Goal: Navigation & Orientation: Find specific page/section

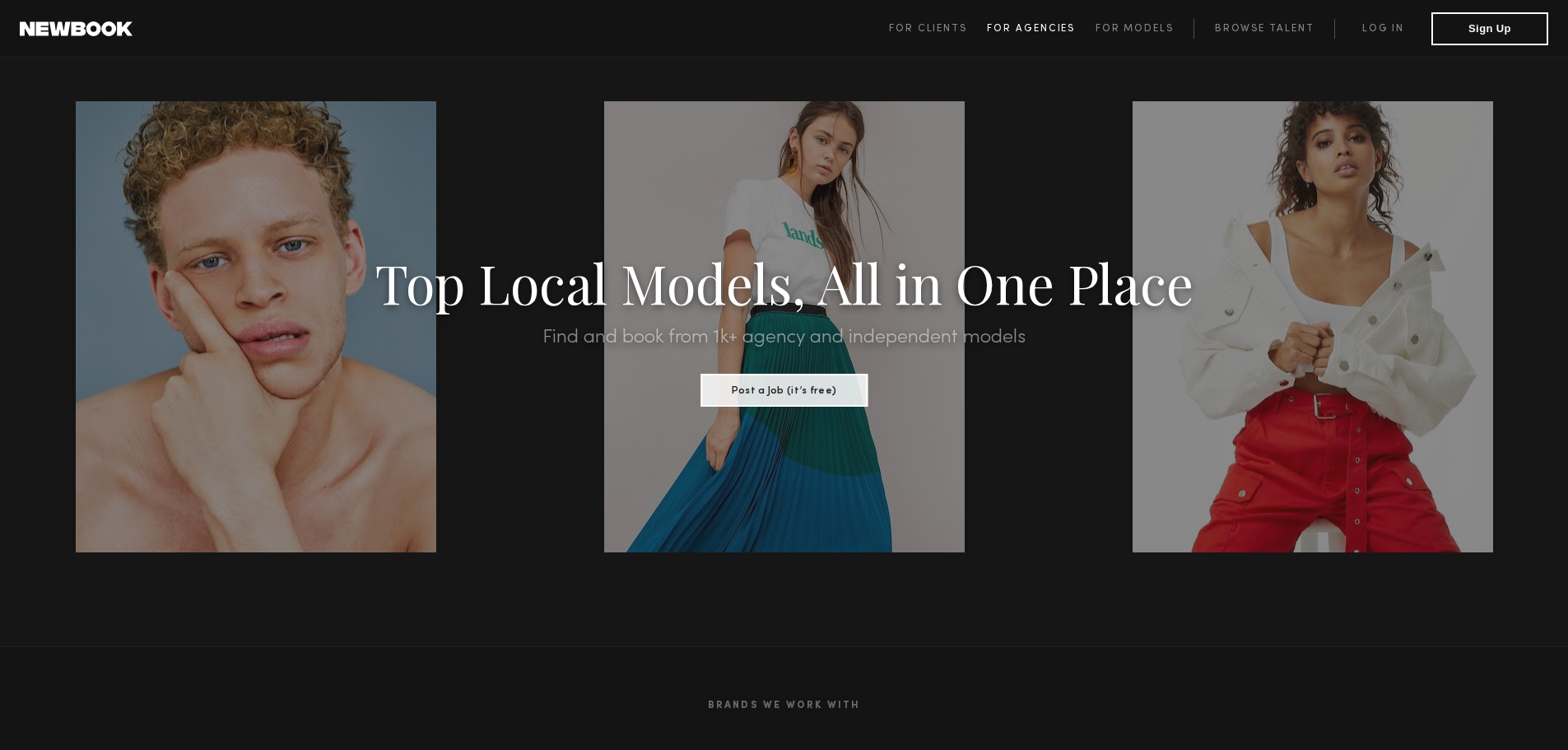
click at [1040, 28] on span "For Agencies" at bounding box center [1031, 28] width 88 height 9
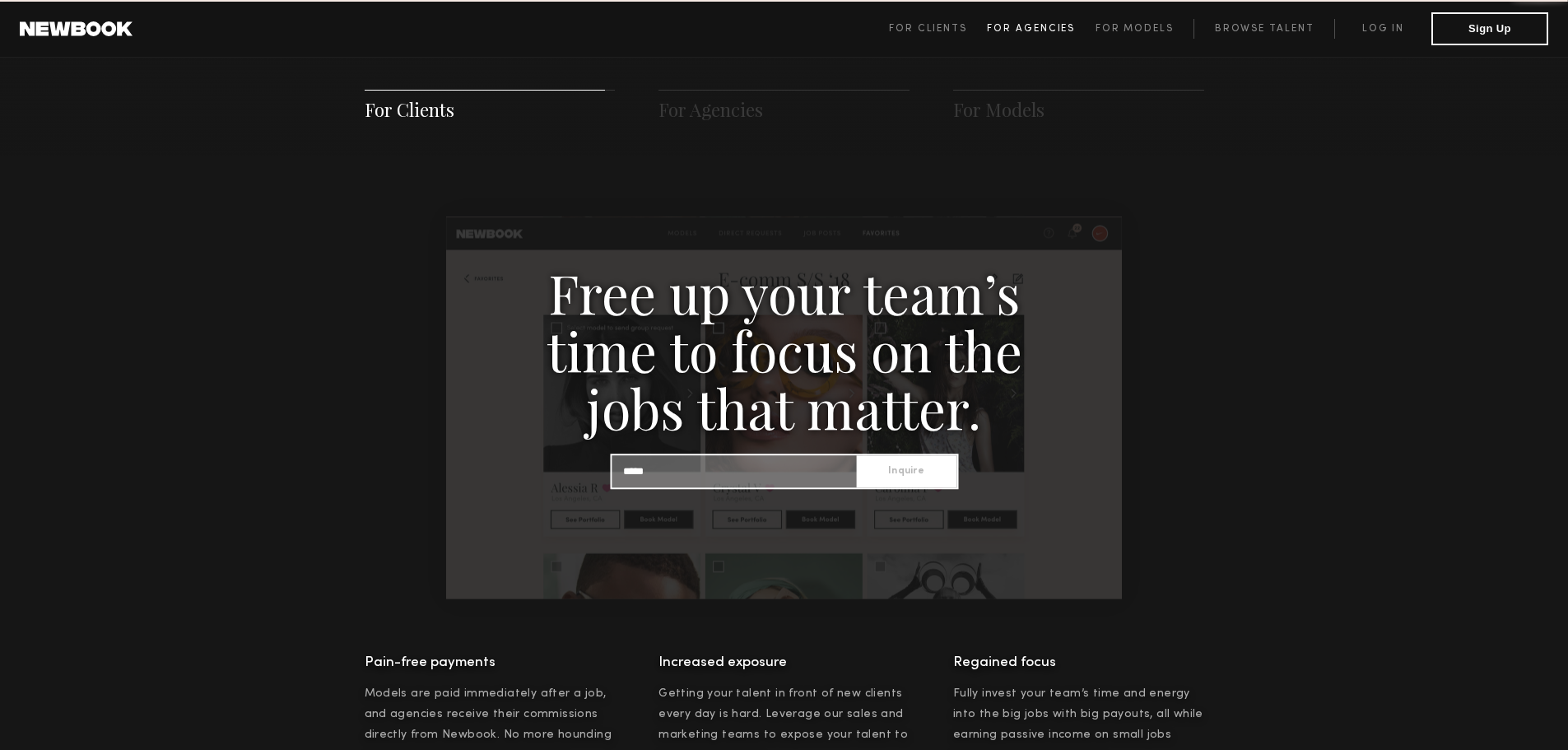
scroll to position [1586, 0]
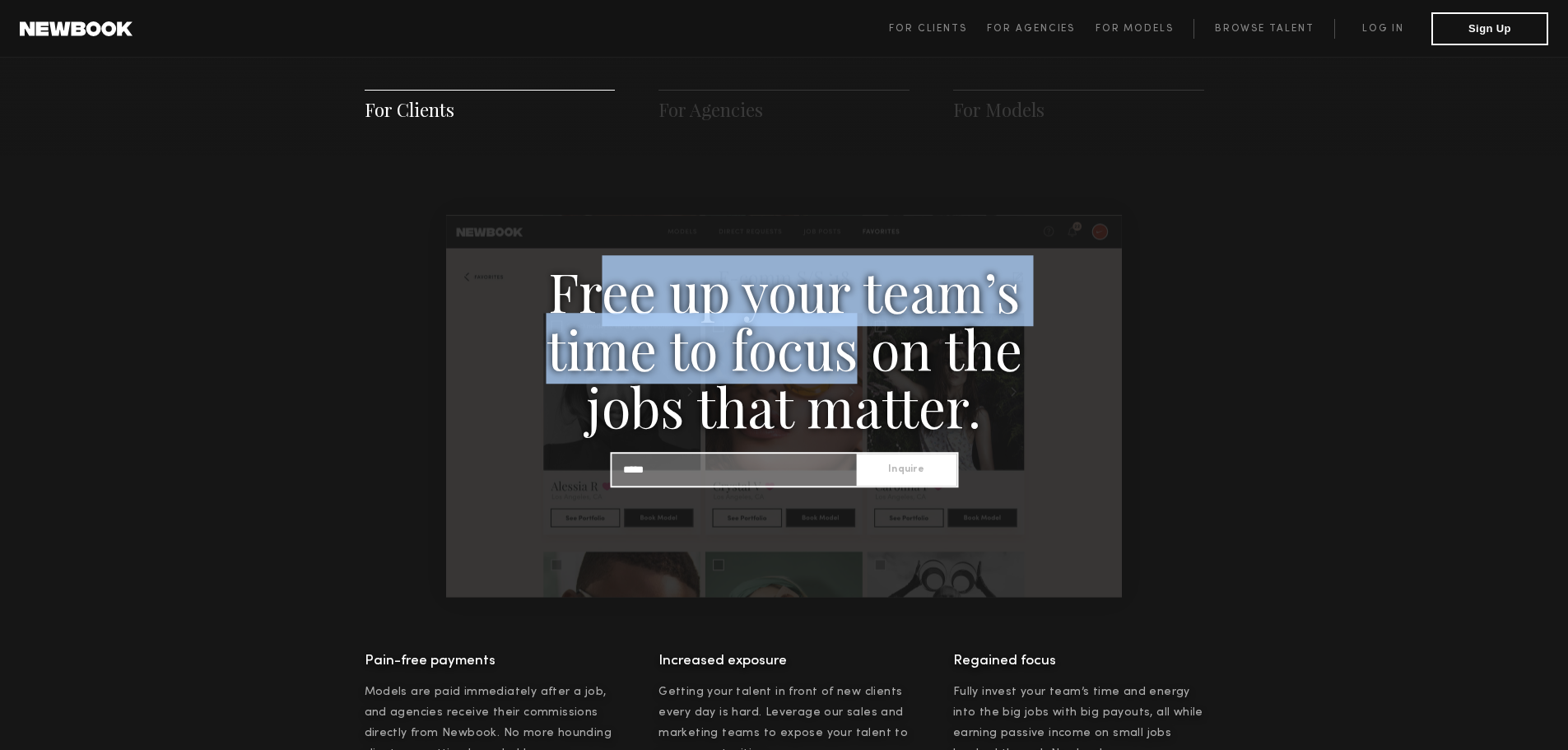
drag, startPoint x: 593, startPoint y: 308, endPoint x: 856, endPoint y: 359, distance: 267.9
click at [856, 359] on h3 "Free up your team’s time to focus on the jobs that matter." at bounding box center [784, 348] width 568 height 173
click at [771, 354] on h3 "Free up your team’s time to focus on the jobs that matter." at bounding box center [784, 348] width 568 height 173
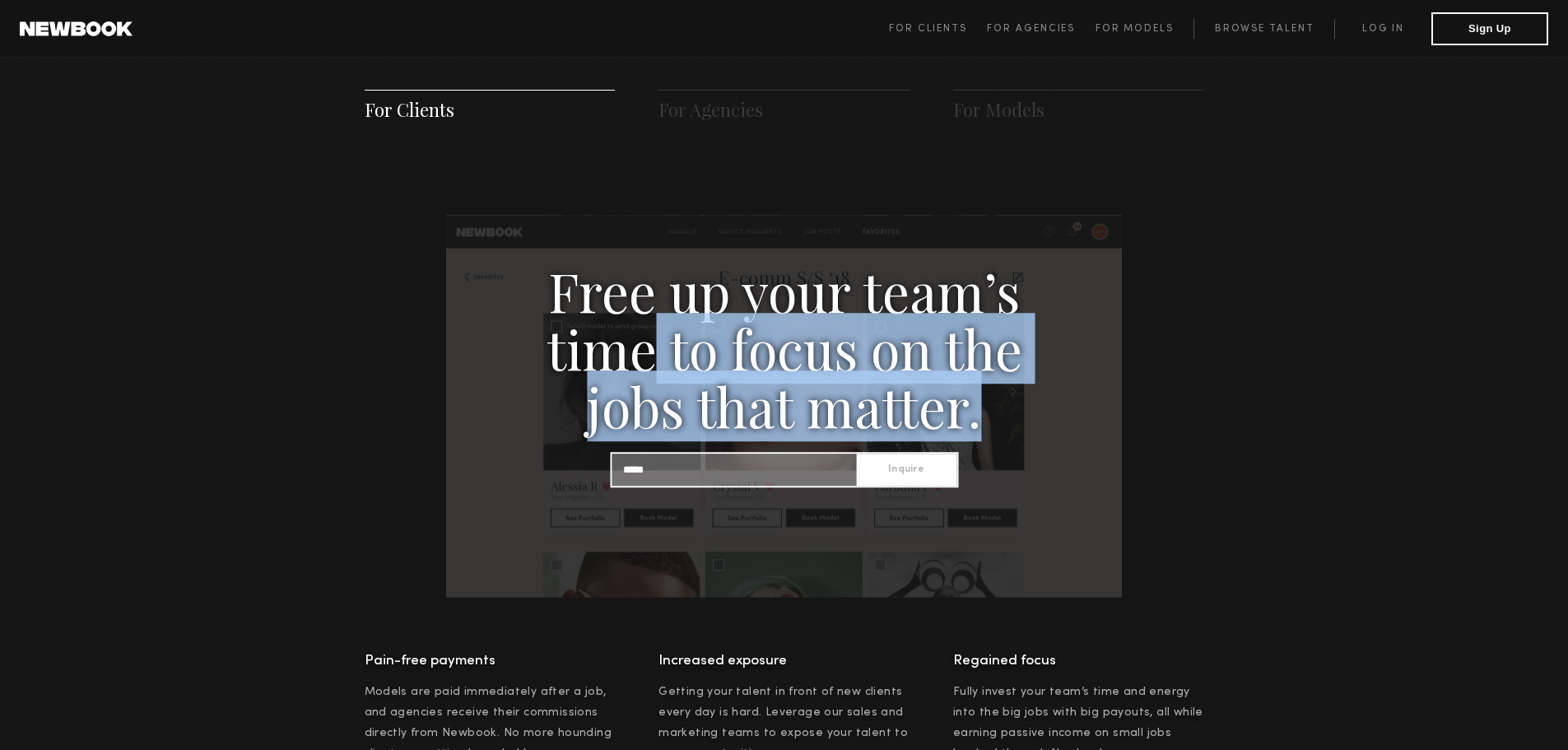
drag, startPoint x: 653, startPoint y: 349, endPoint x: 1047, endPoint y: 406, distance: 398.1
click at [1015, 405] on h3 "Free up your team’s time to focus on the jobs that matter." at bounding box center [784, 348] width 568 height 173
click at [696, 107] on span "For Agencies" at bounding box center [710, 109] width 105 height 25
click at [733, 113] on span "For Agencies" at bounding box center [710, 109] width 105 height 25
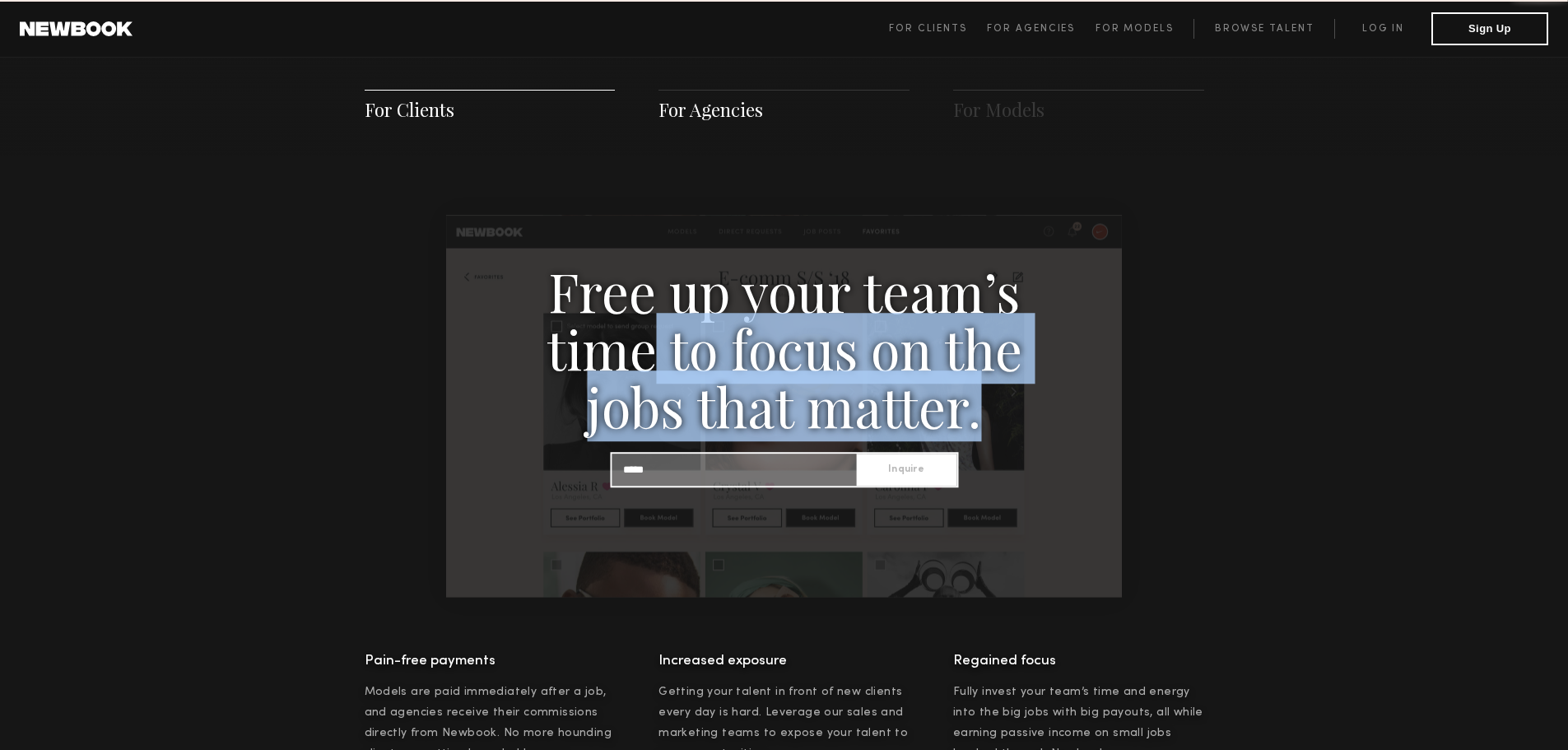
click at [733, 113] on span "For Agencies" at bounding box center [710, 109] width 105 height 25
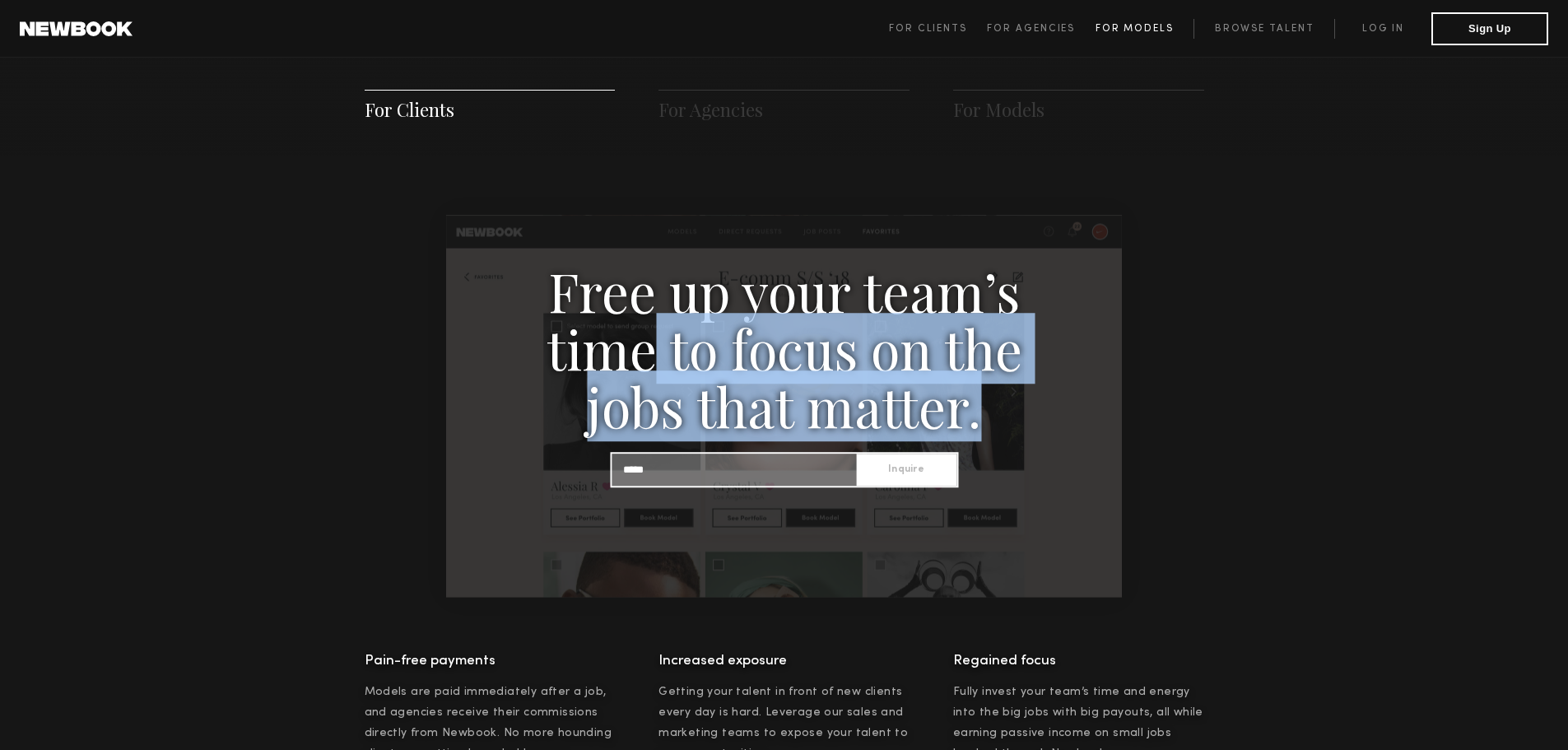
click at [1122, 24] on span "For Models" at bounding box center [1134, 28] width 78 height 9
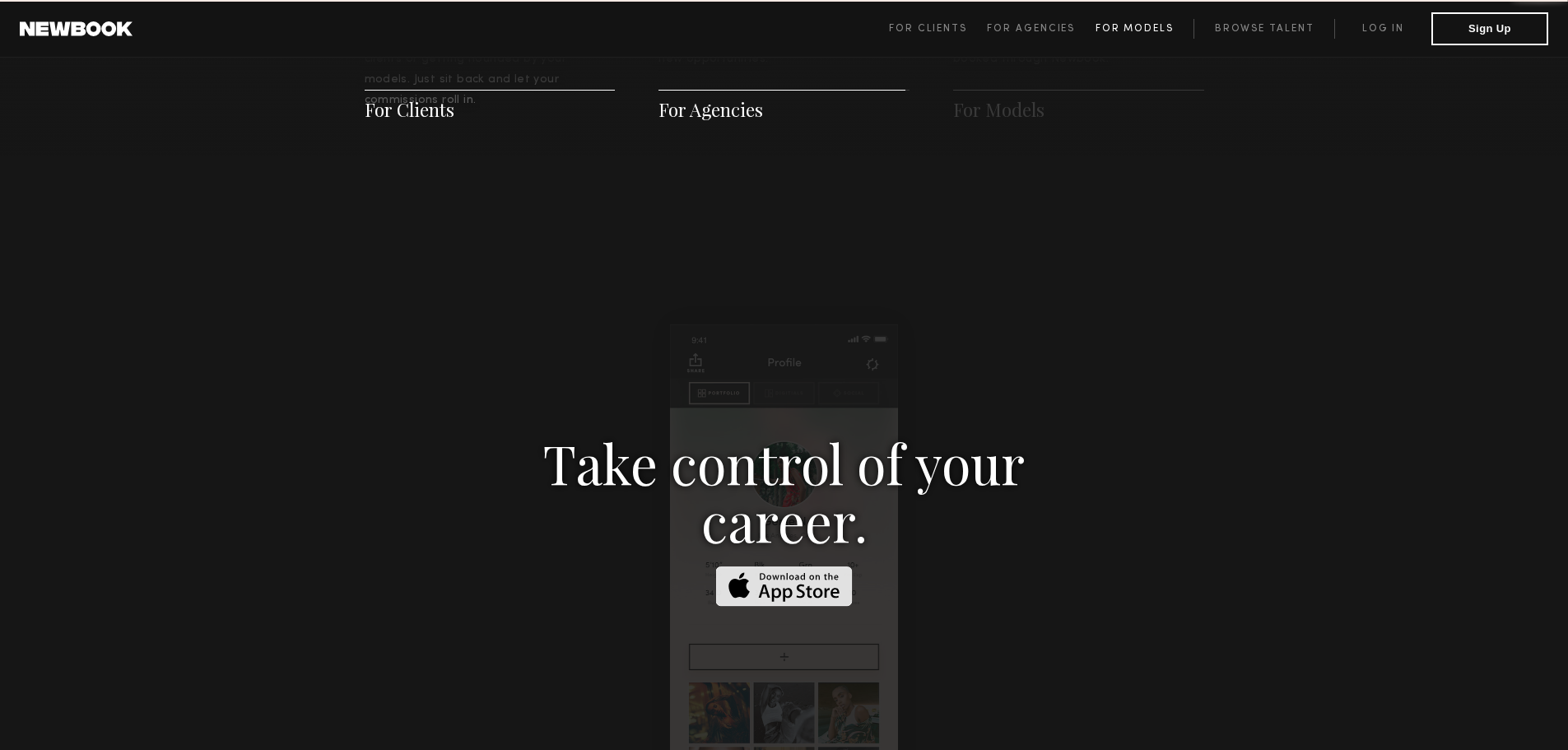
scroll to position [2371, 0]
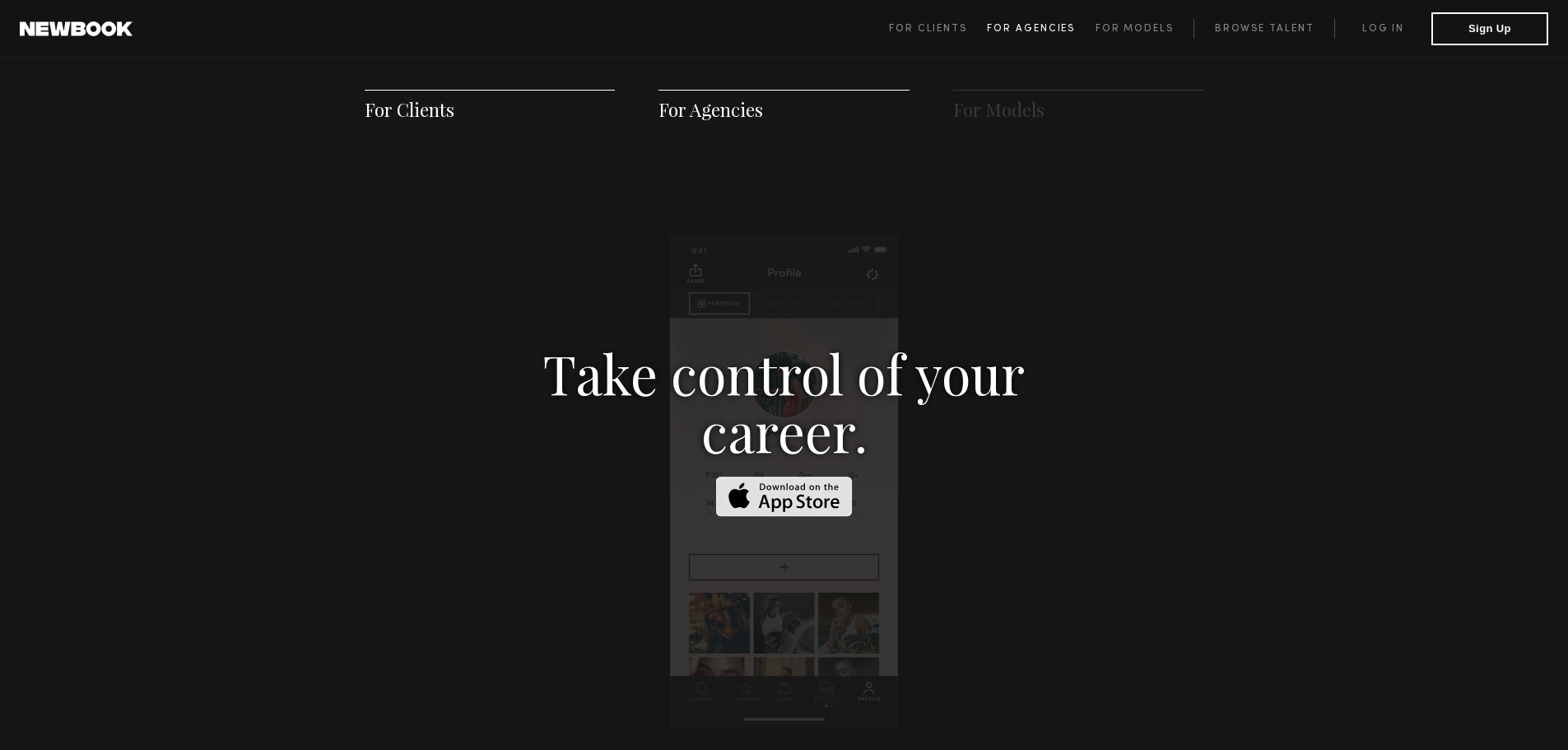
click at [1054, 26] on span "For Agencies" at bounding box center [1031, 28] width 88 height 9
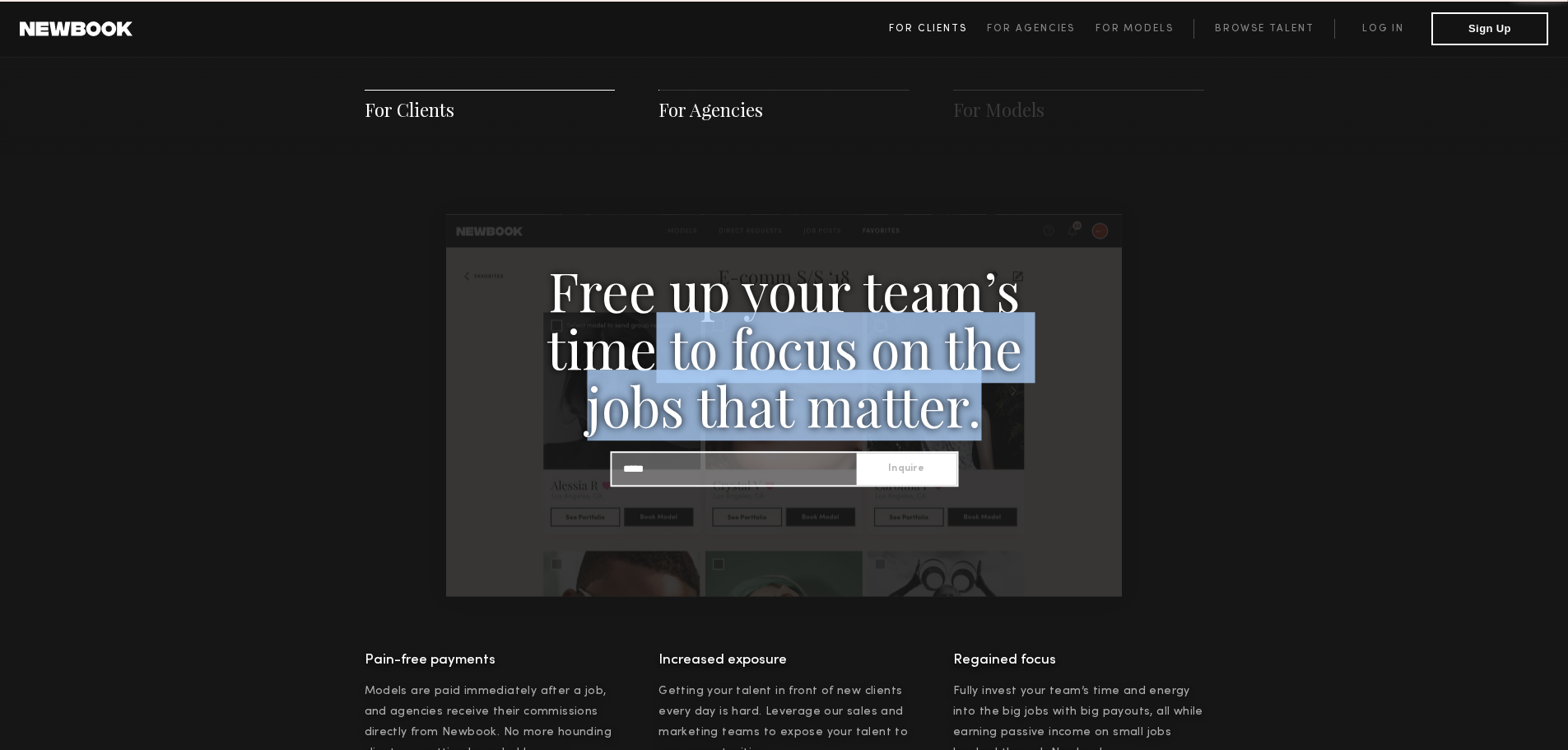
click at [929, 36] on link "For Clients" at bounding box center [938, 28] width 98 height 20
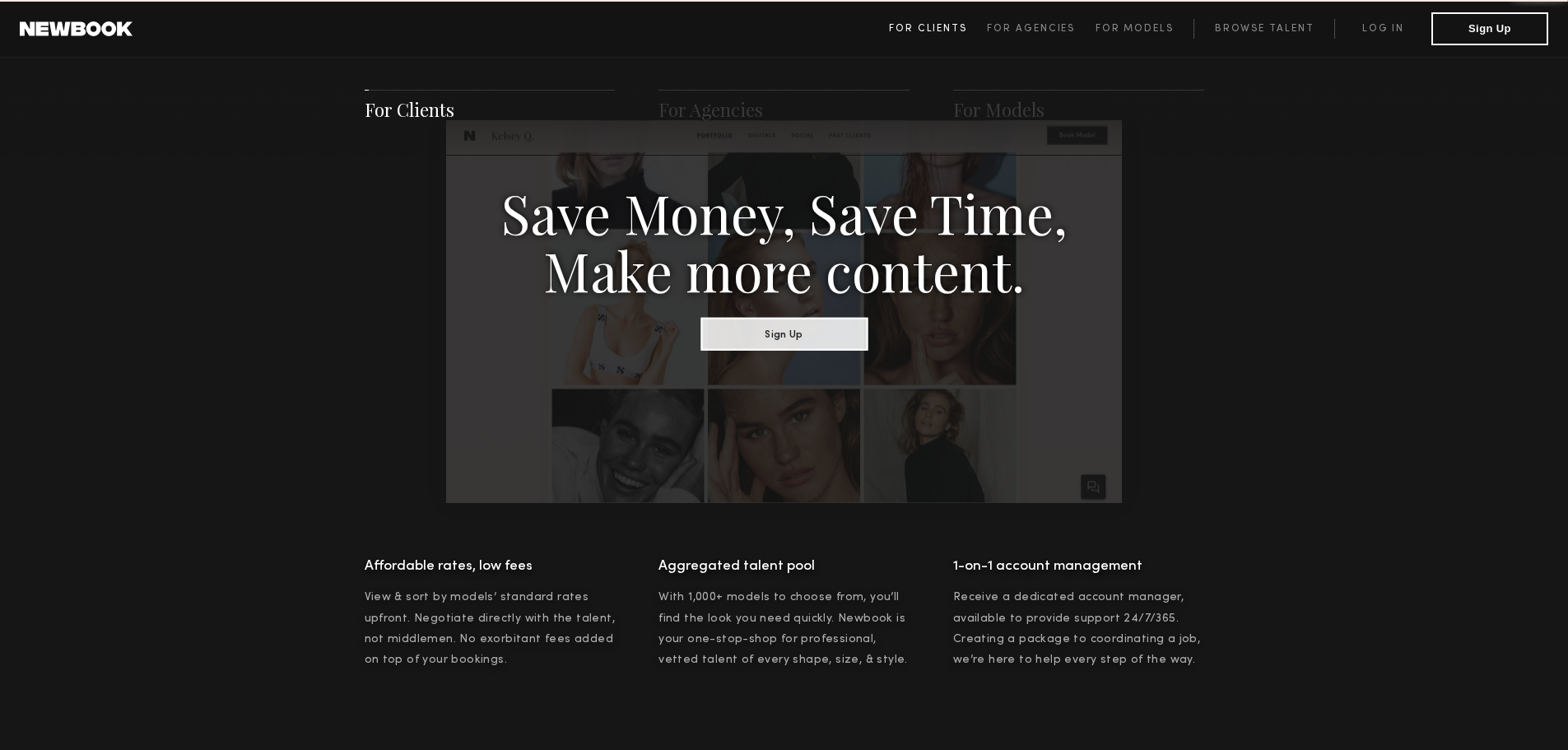
scroll to position [823, 0]
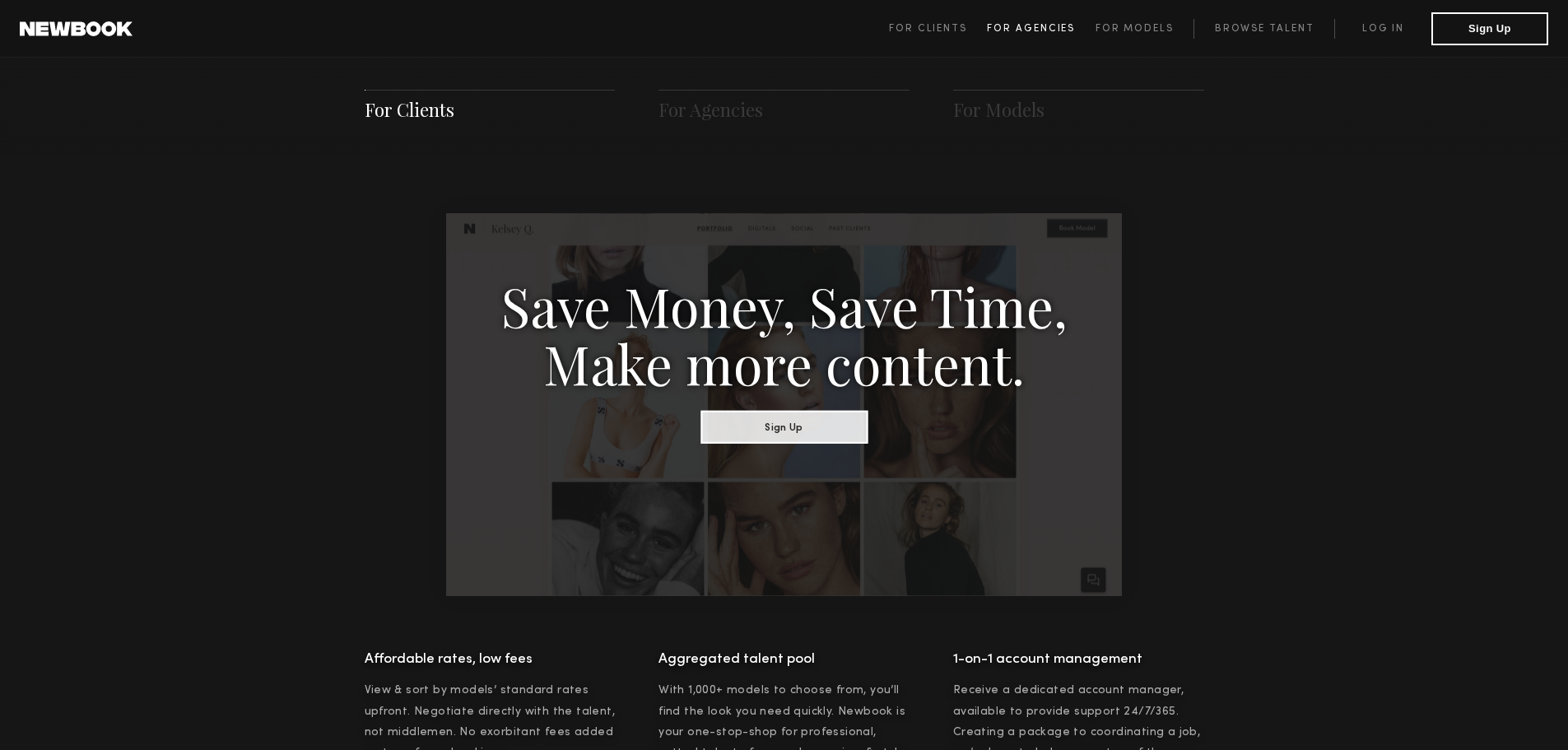
click at [1034, 21] on link "For Agencies" at bounding box center [1041, 28] width 107 height 20
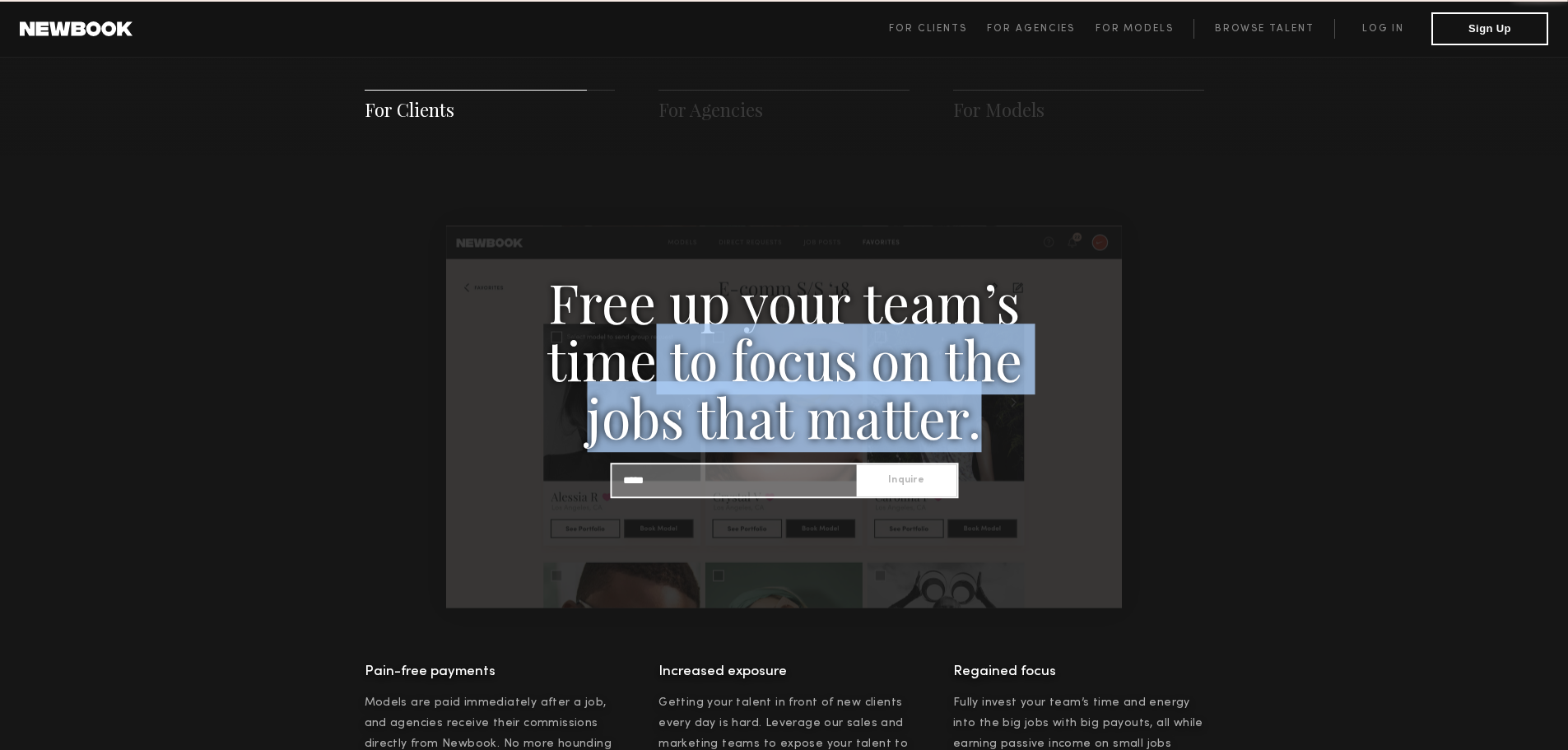
scroll to position [1586, 0]
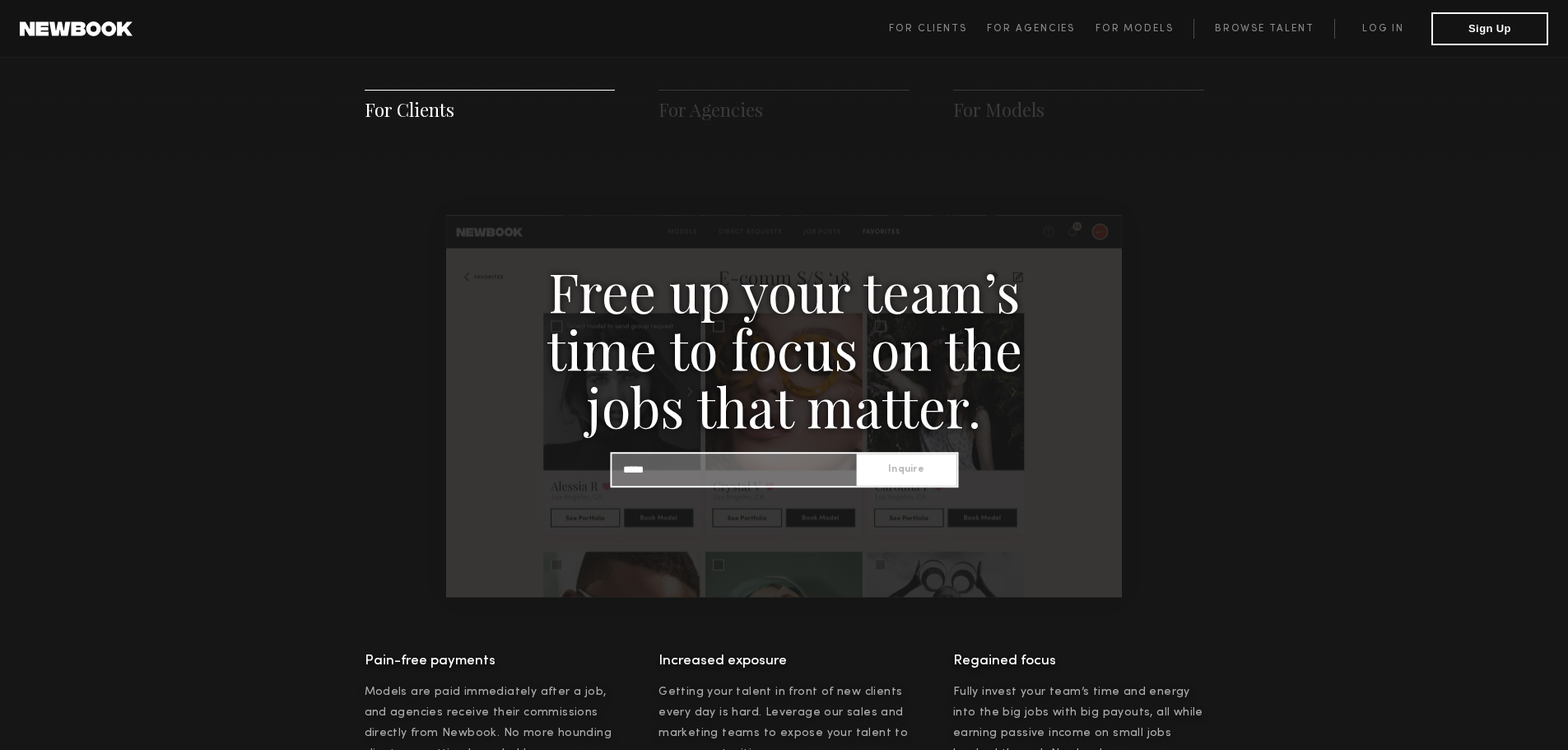
click at [755, 478] on input at bounding box center [734, 470] width 244 height 32
click at [1487, 15] on button "Sign Up" at bounding box center [1490, 27] width 117 height 33
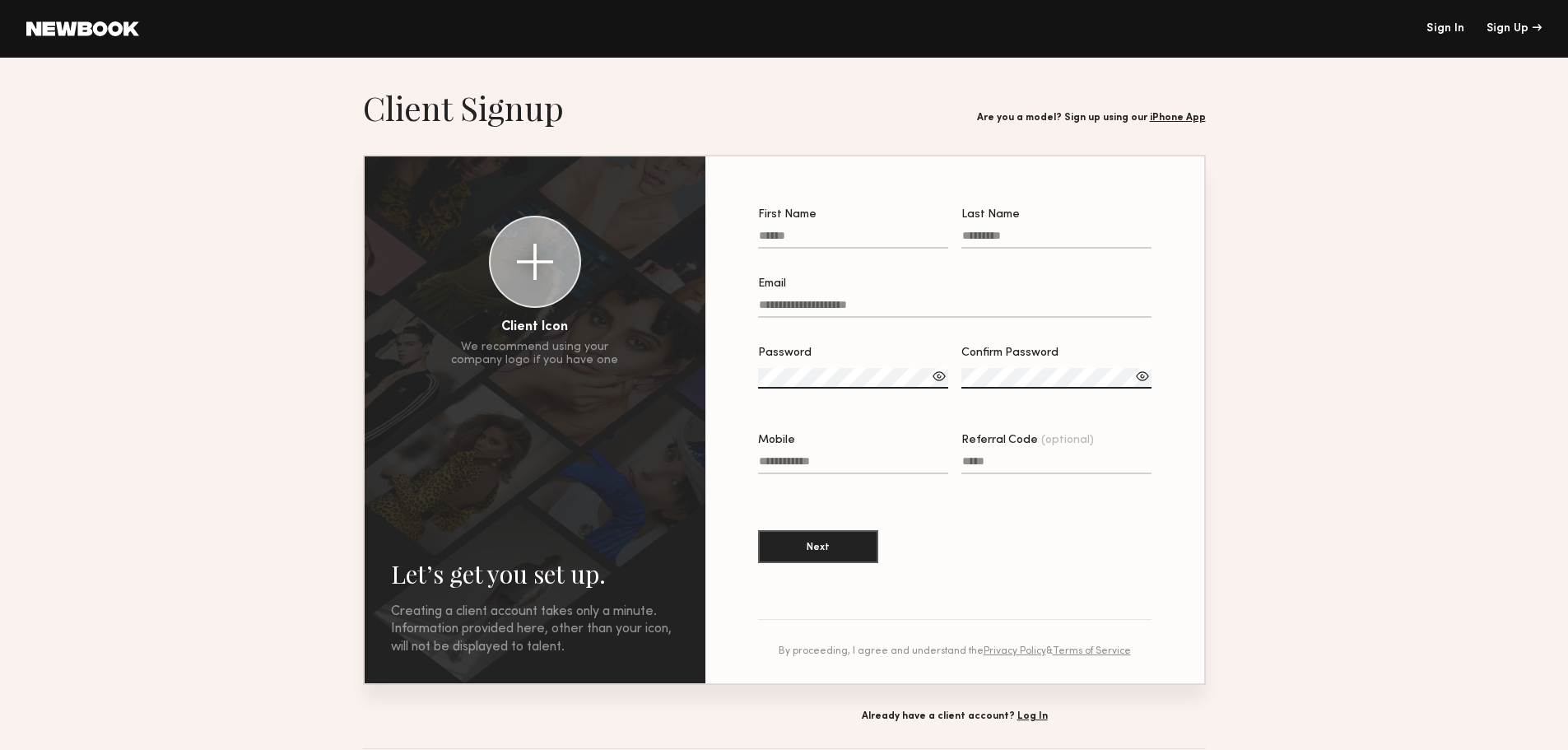
click at [1177, 121] on link "iPhone App" at bounding box center [1178, 118] width 56 height 9
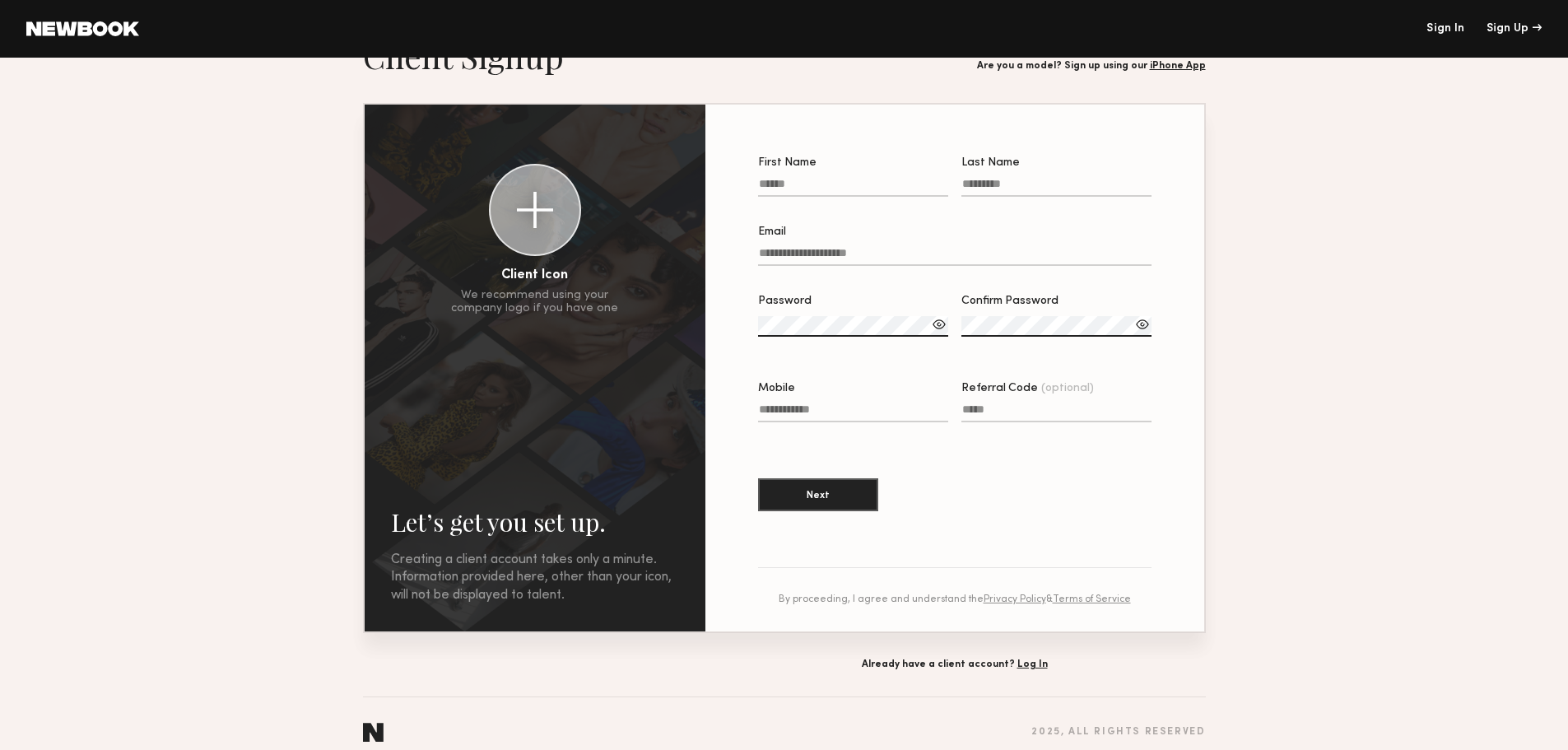
scroll to position [77, 0]
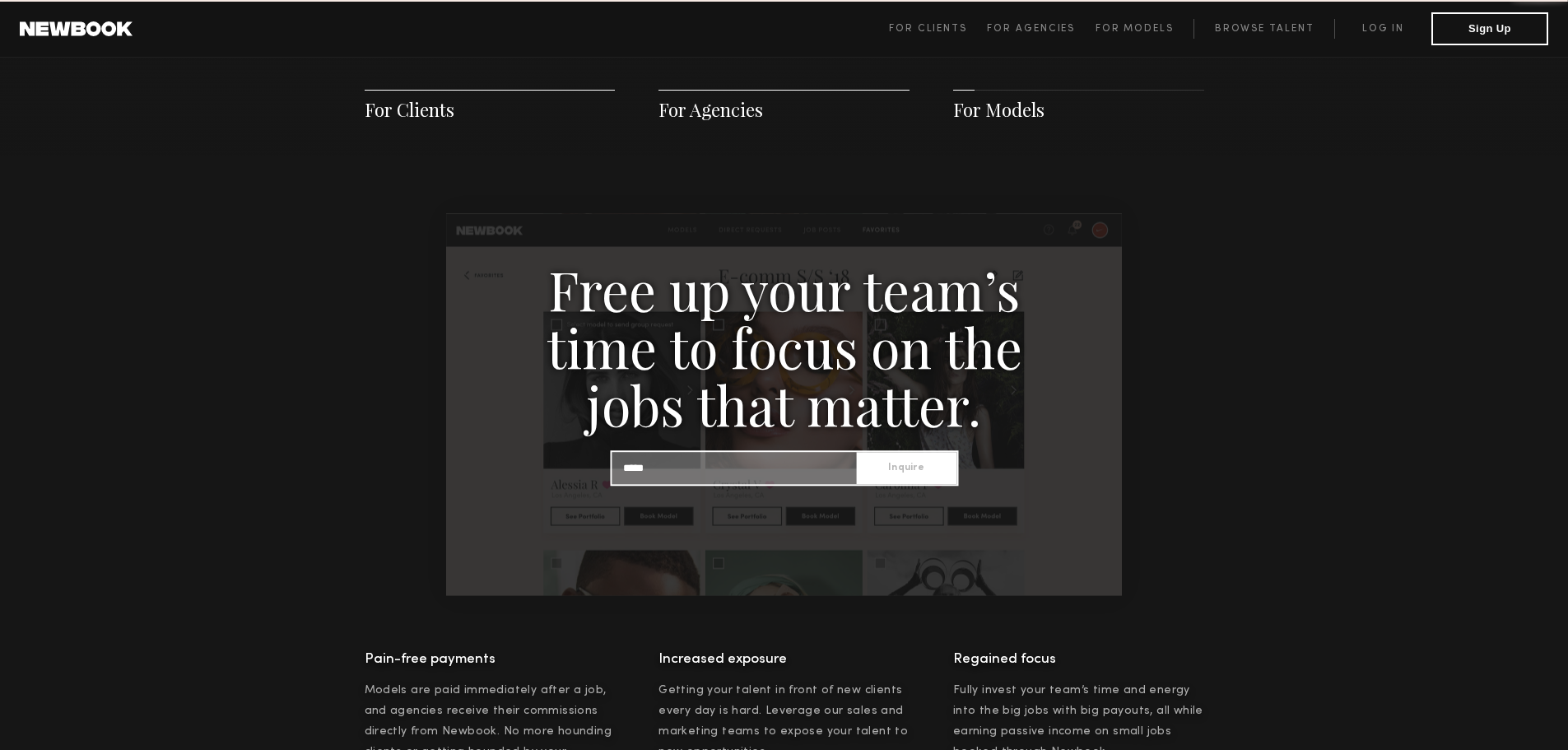
scroll to position [1586, 0]
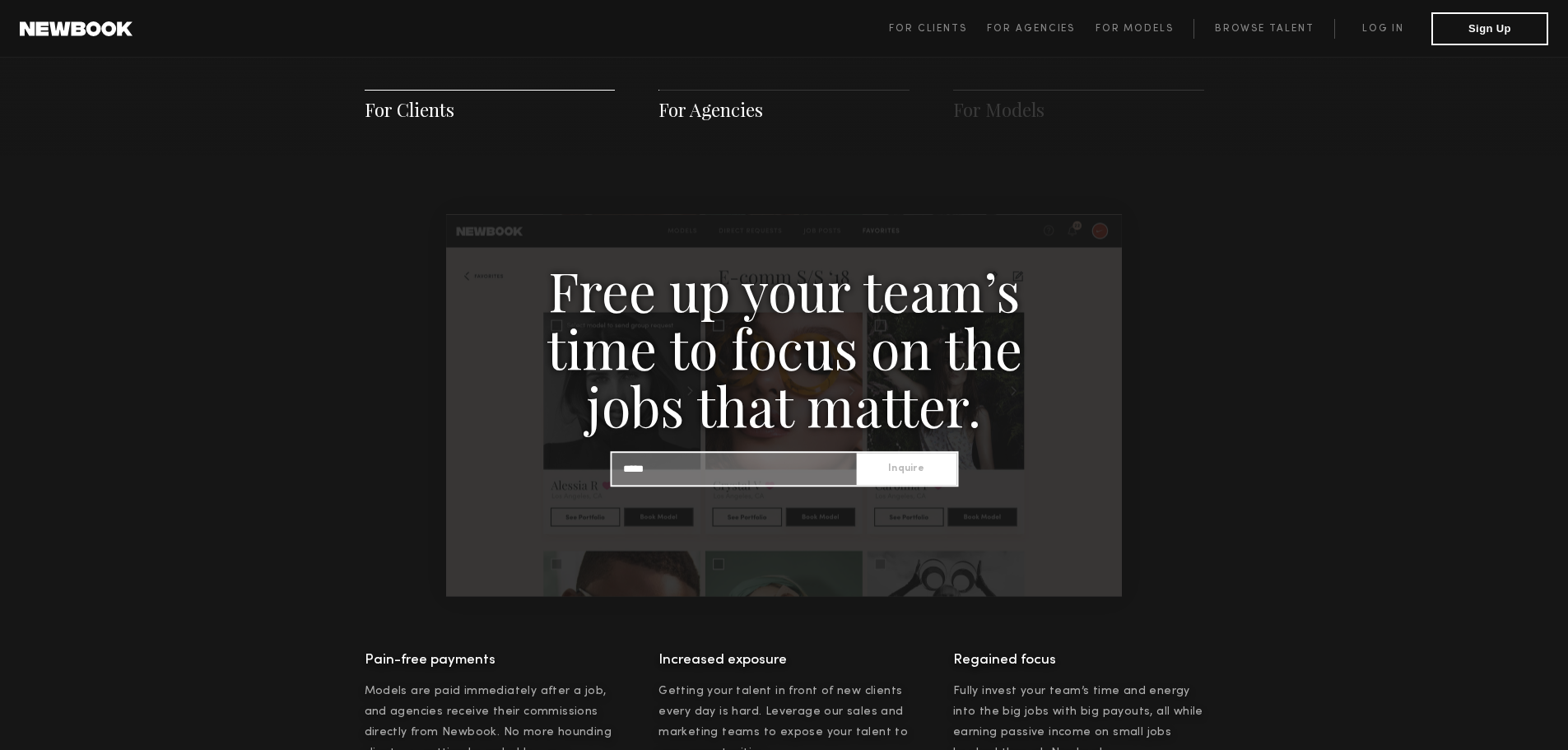
click at [726, 104] on span "For Agencies" at bounding box center [710, 109] width 105 height 25
click at [742, 137] on div "For Clients For Agencies For Models" at bounding box center [784, 106] width 1568 height 100
click at [736, 112] on span "For Agencies" at bounding box center [710, 109] width 105 height 25
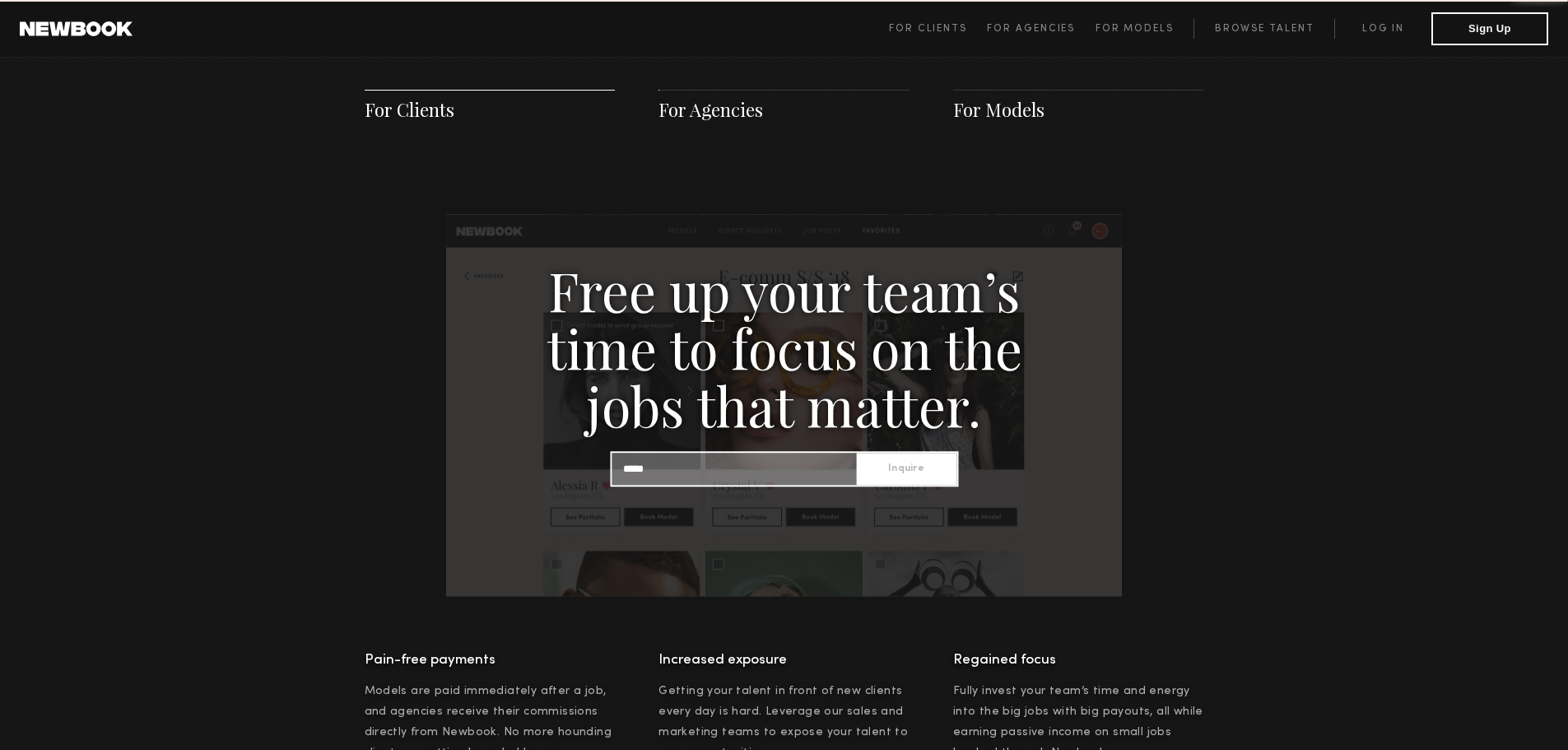
click at [1001, 109] on span "For Models" at bounding box center [999, 109] width 91 height 25
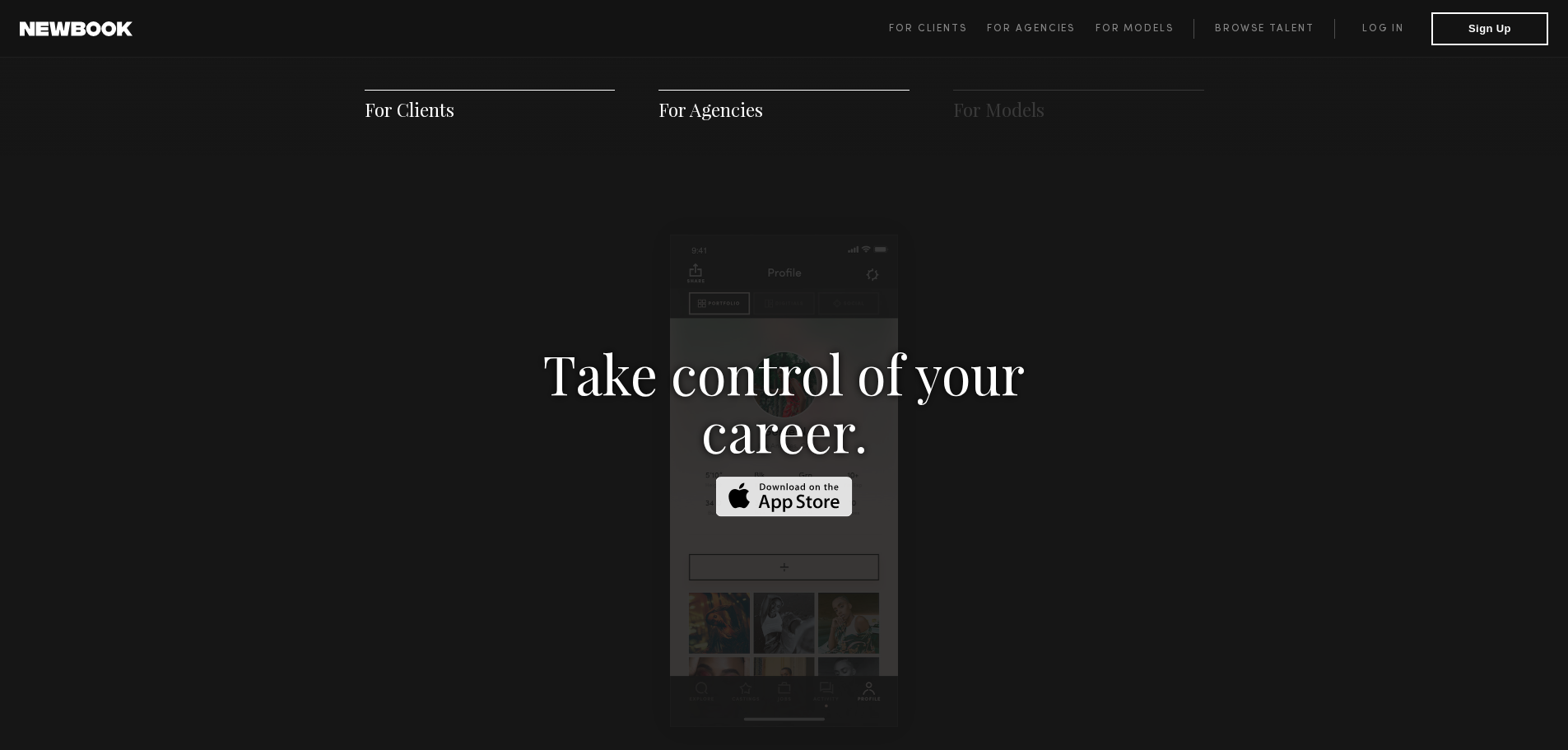
click at [710, 109] on span "For Agencies" at bounding box center [710, 109] width 105 height 25
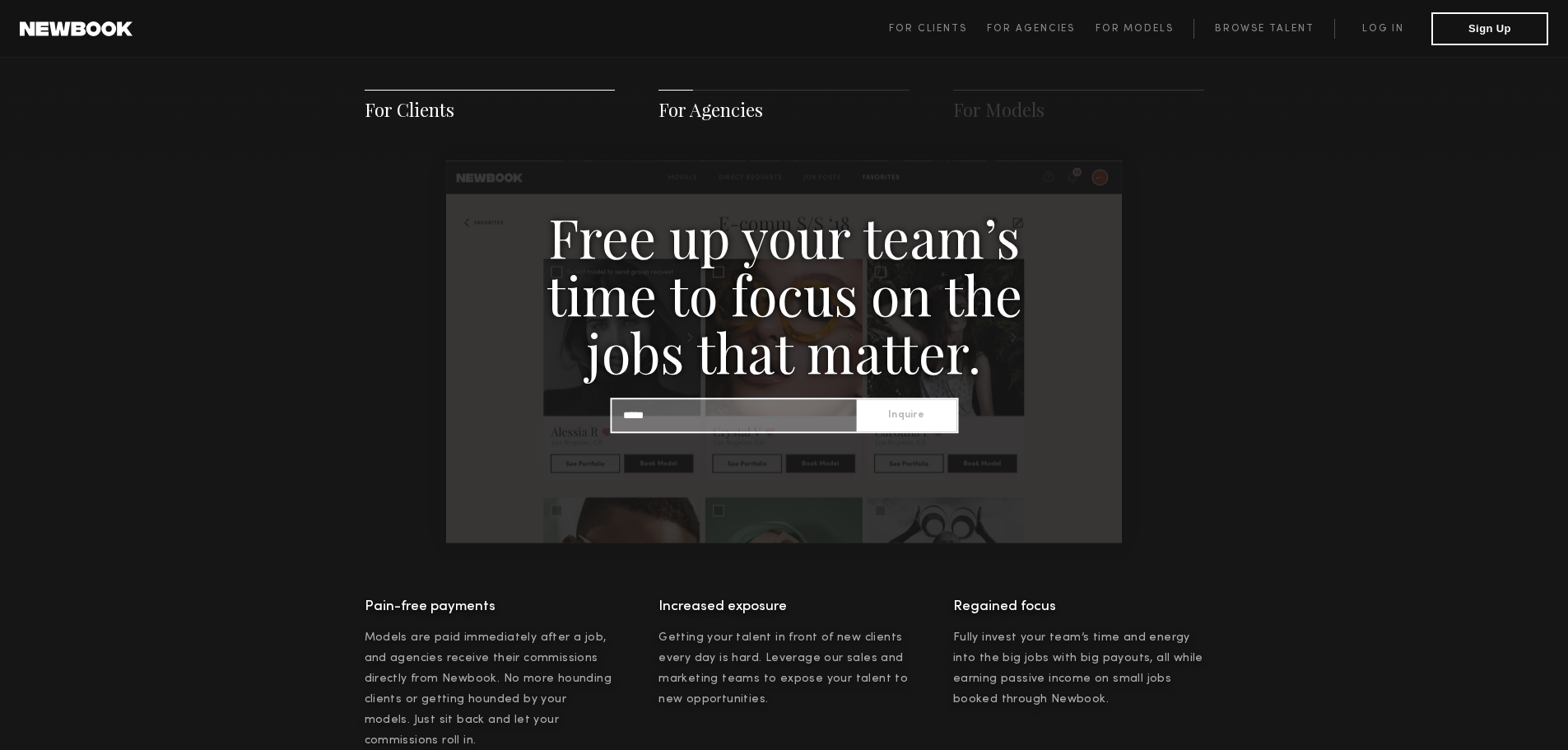
scroll to position [1751, 0]
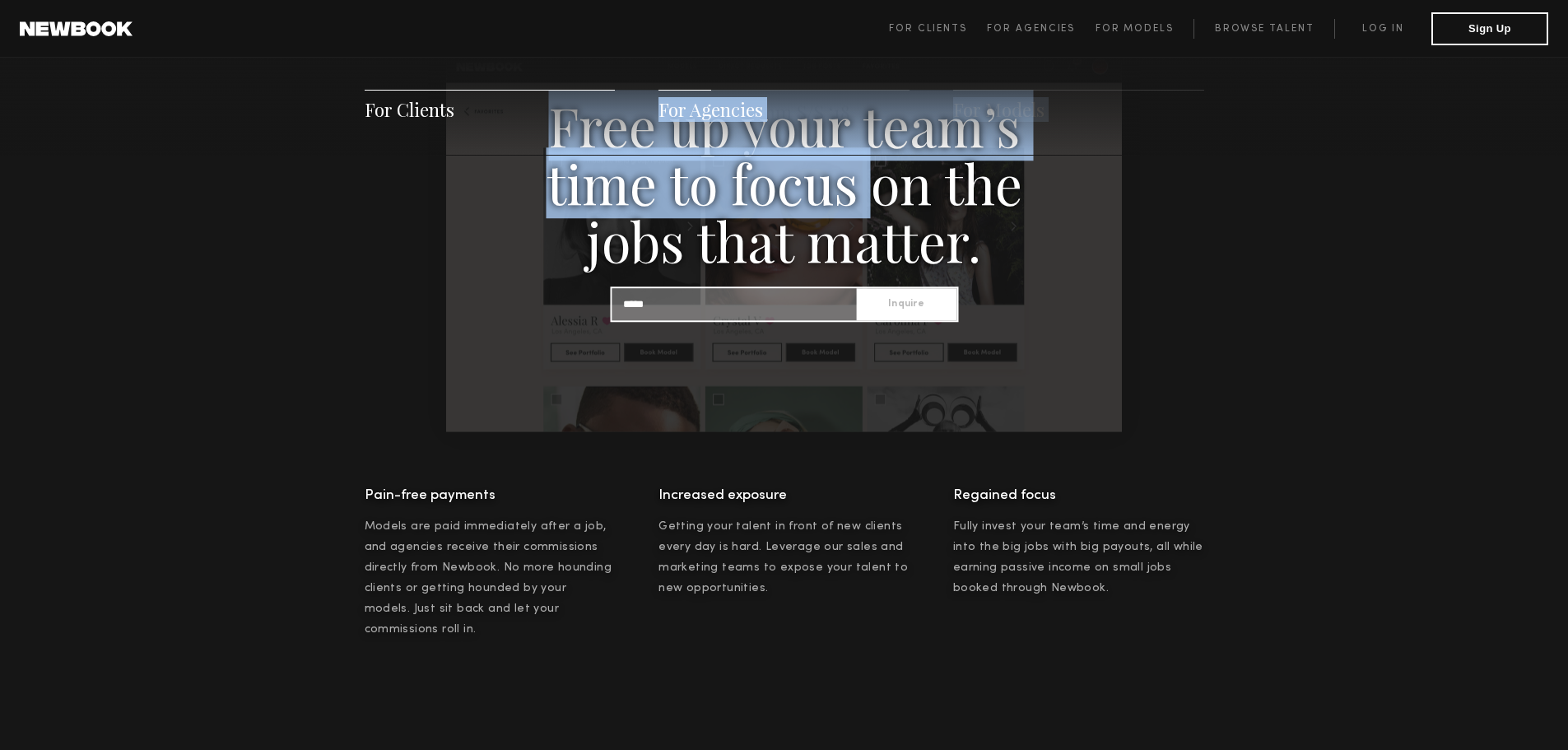
drag, startPoint x: 579, startPoint y: 126, endPoint x: 905, endPoint y: 205, distance: 335.4
click at [905, 205] on div "For Clients For Agencies For Models Save Money, Save Time, Make more content. S…" at bounding box center [784, 292] width 1568 height 2442
drag, startPoint x: 794, startPoint y: 201, endPoint x: 891, endPoint y: 230, distance: 101.2
click at [795, 201] on h3 "Free up your team’s time to focus on the jobs that matter." at bounding box center [784, 182] width 568 height 173
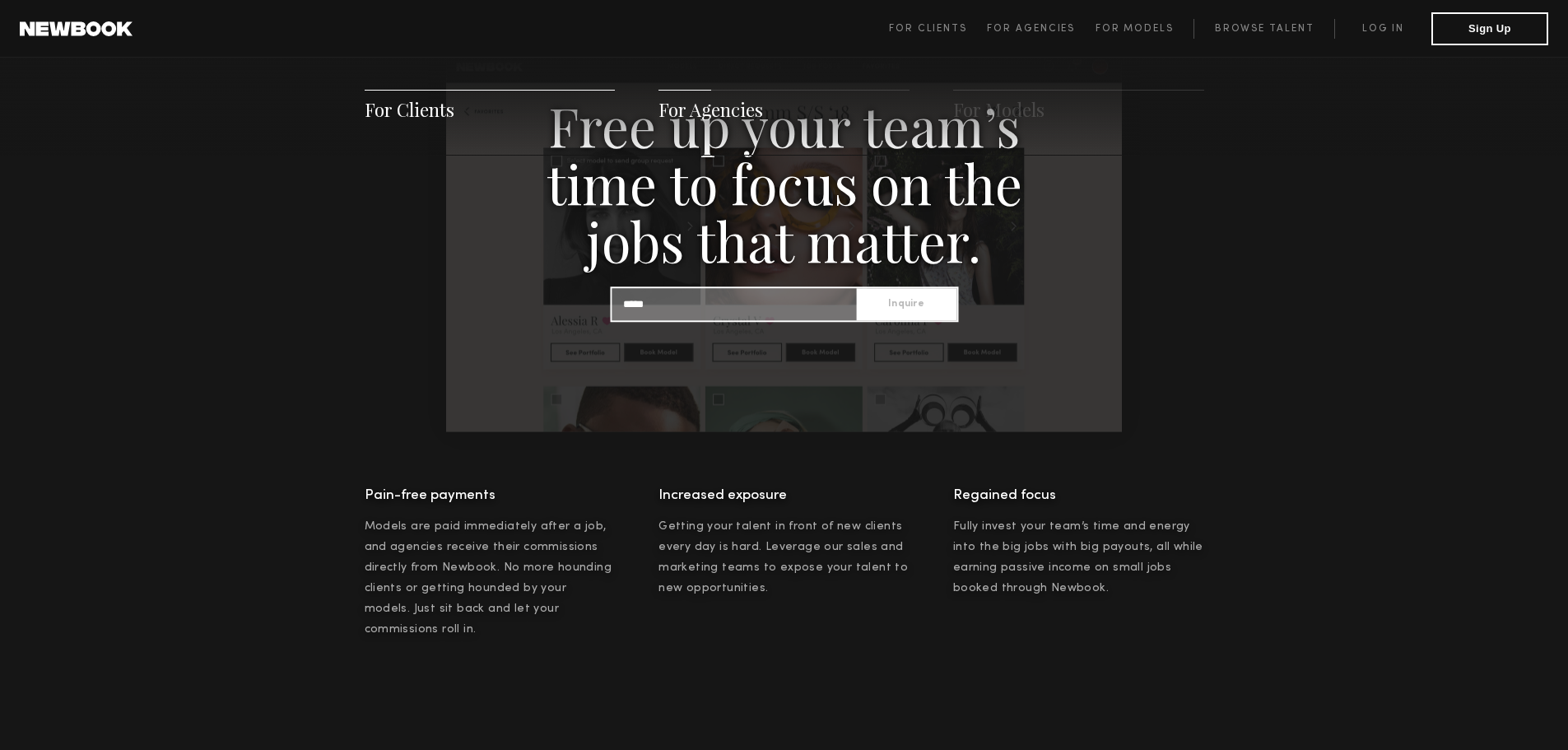
drag, startPoint x: 1032, startPoint y: 261, endPoint x: 1018, endPoint y: 261, distance: 14.0
click at [1031, 261] on h3 "Free up your team’s time to focus on the jobs that matter." at bounding box center [784, 182] width 568 height 173
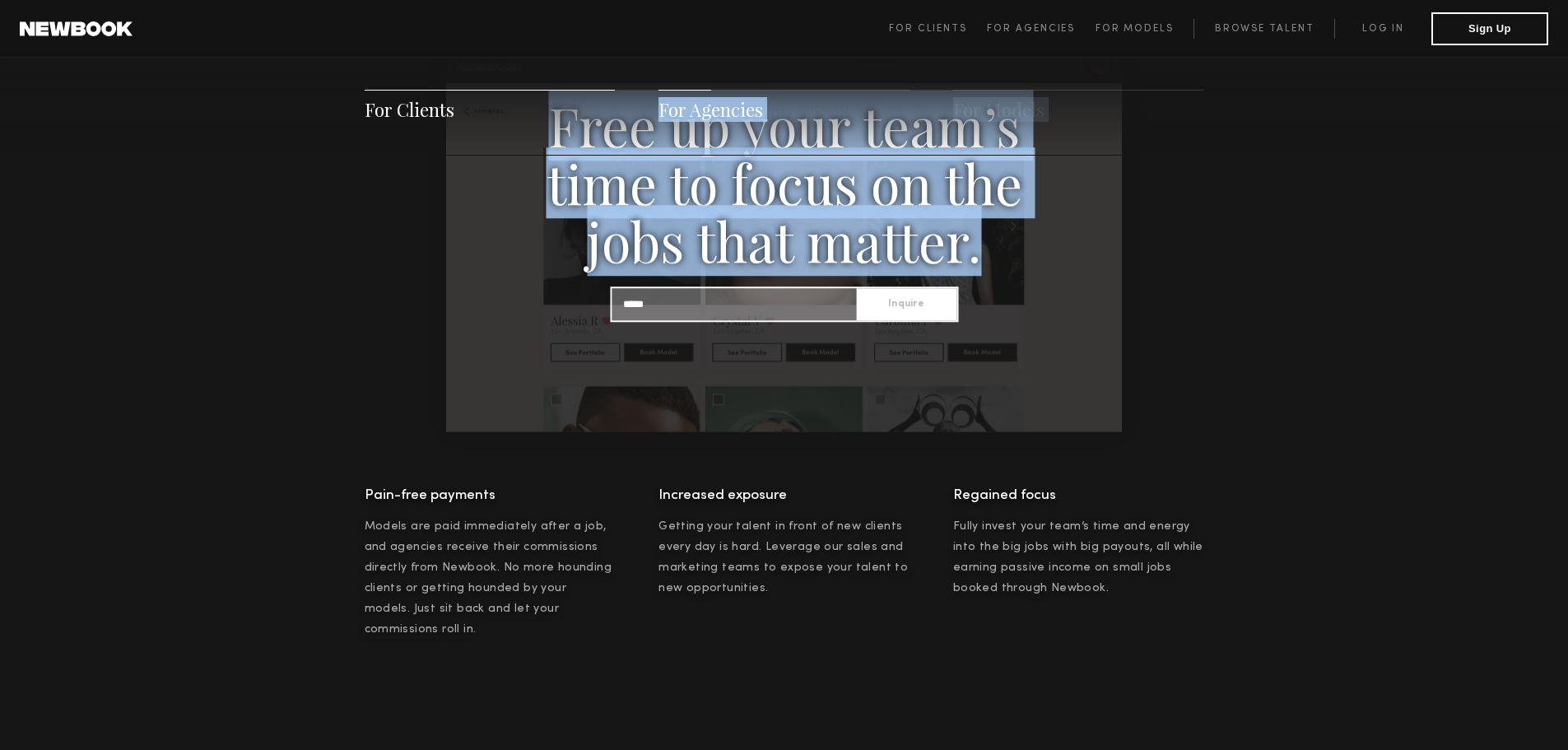
drag, startPoint x: 956, startPoint y: 257, endPoint x: 545, endPoint y: 141, distance: 427.1
click at [547, 142] on div "For Clients For Agencies For Models Save Money, Save Time, Make more content. S…" at bounding box center [784, 292] width 1568 height 2442
click at [542, 139] on div "For Clients For Agencies For Models" at bounding box center [784, 106] width 1568 height 100
drag, startPoint x: 552, startPoint y: 127, endPoint x: 1076, endPoint y: 259, distance: 540.4
click at [1061, 257] on div "For Clients For Agencies For Models Save Money, Save Time, Make more content. S…" at bounding box center [784, 292] width 1568 height 2442
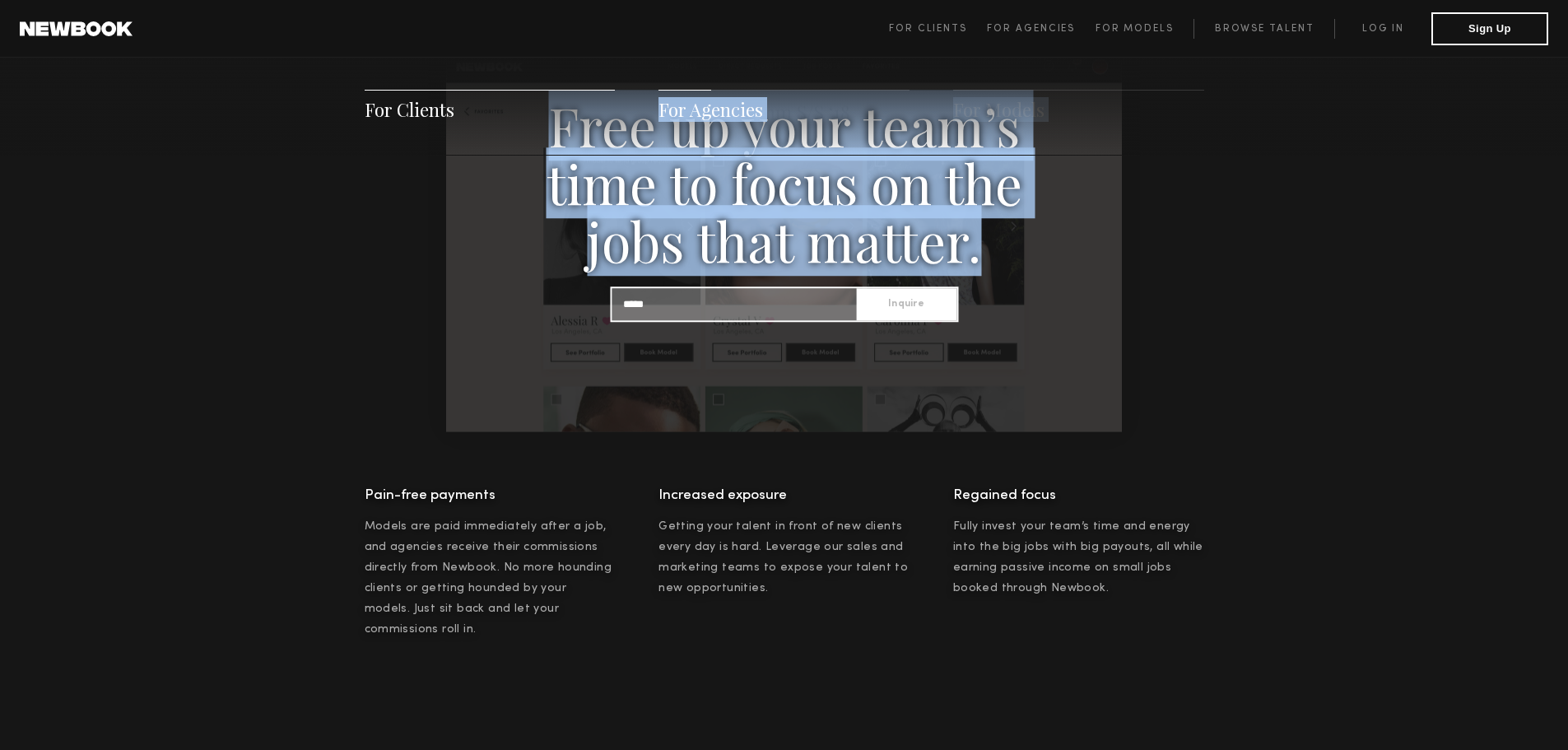
click at [942, 242] on h3 "Free up your team’s time to focus on the jobs that matter." at bounding box center [784, 182] width 568 height 173
click at [1002, 247] on h3 "Free up your team’s time to focus on the jobs that matter." at bounding box center [784, 182] width 568 height 173
drag, startPoint x: 982, startPoint y: 252, endPoint x: 503, endPoint y: 103, distance: 501.6
click at [531, 142] on div "For Clients For Agencies For Models Save Money, Save Time, Make more content. S…" at bounding box center [784, 292] width 1568 height 2442
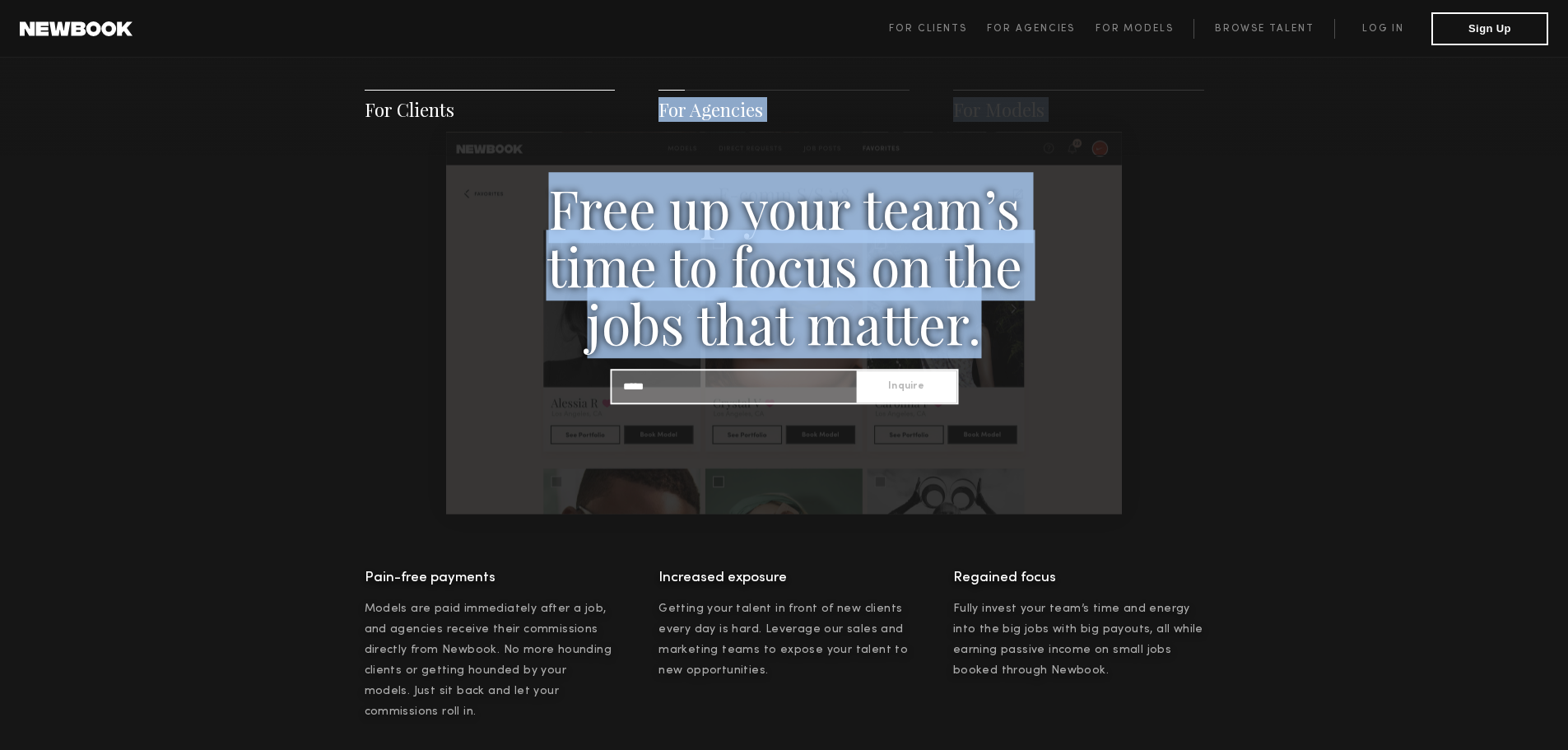
click at [1294, 261] on div "For Clients For Agencies For Models Save Money, Save Time, Make more content. S…" at bounding box center [784, 375] width 1568 height 2442
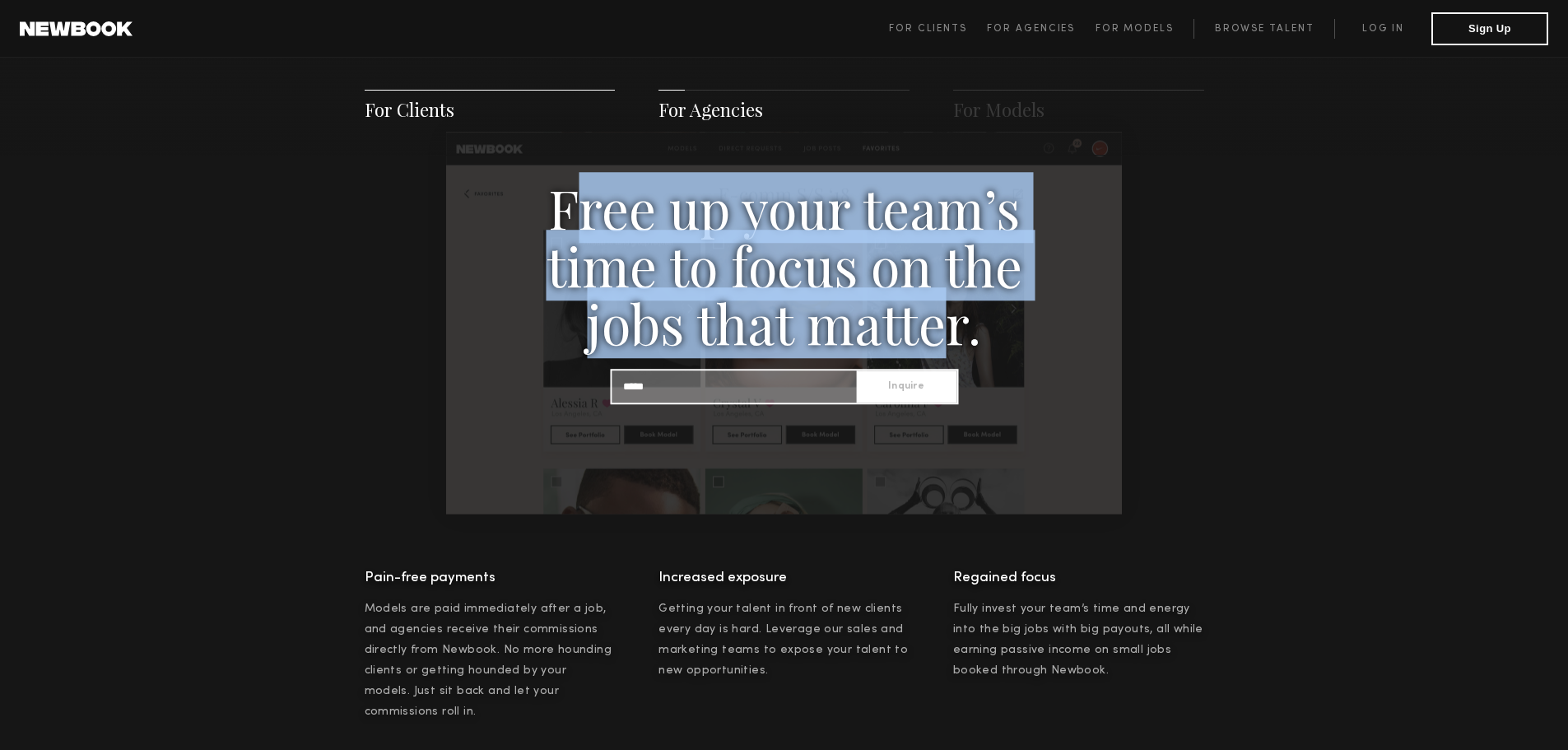
drag, startPoint x: 567, startPoint y: 206, endPoint x: 966, endPoint y: 327, distance: 416.9
click at [956, 330] on h3 "Free up your team’s time to focus on the jobs that matter." at bounding box center [784, 264] width 568 height 173
click at [966, 327] on h3 "Free up your team’s time to focus on the jobs that matter." at bounding box center [784, 264] width 568 height 173
drag, startPoint x: 986, startPoint y: 333, endPoint x: 608, endPoint y: 192, distance: 403.4
click at [516, 201] on h3 "Free up your team’s time to focus on the jobs that matter." at bounding box center [784, 264] width 568 height 173
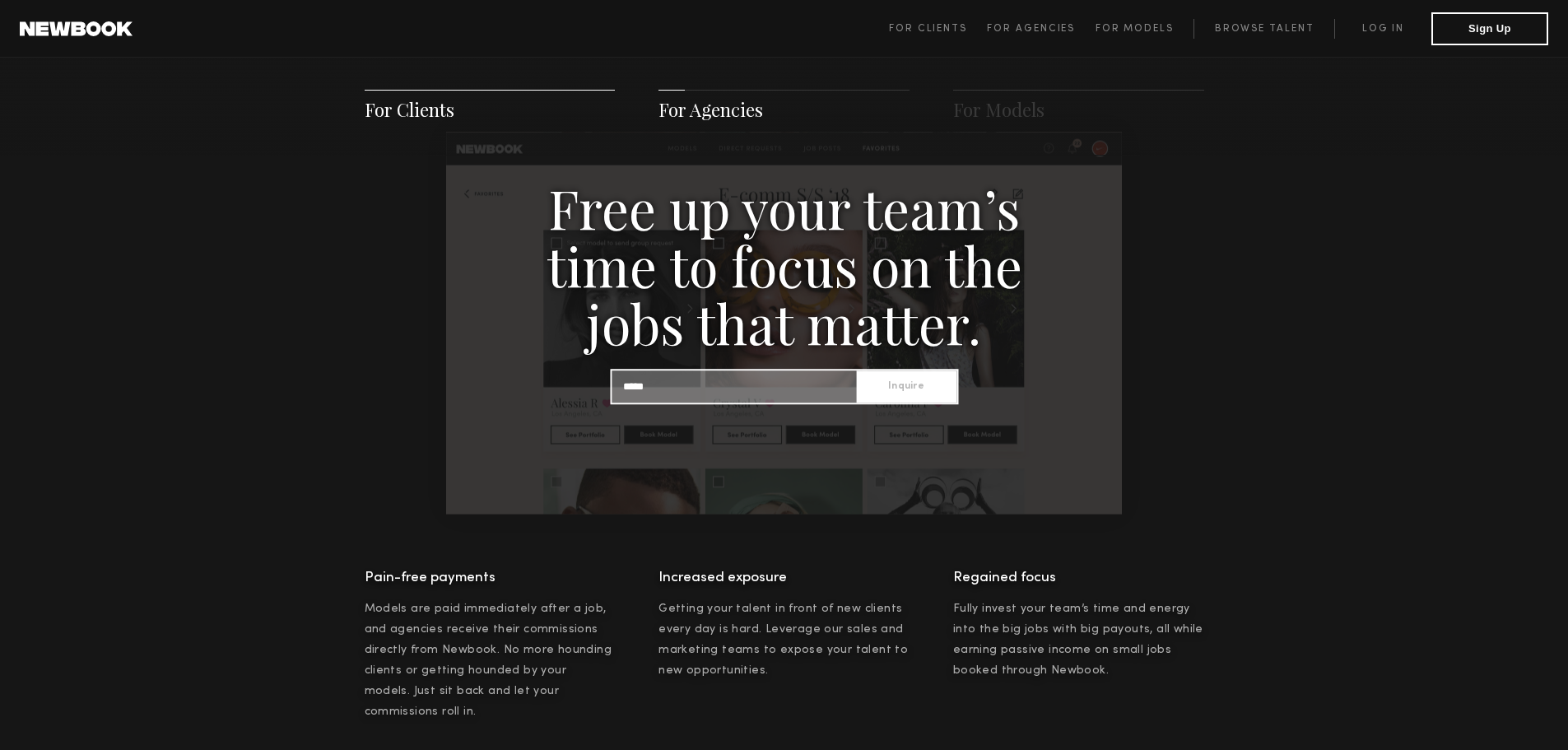
click at [1326, 225] on div "For Clients For Agencies For Models Save Money, Save Time, Make more content. S…" at bounding box center [784, 375] width 1568 height 2442
click at [750, 119] on span "For Agencies" at bounding box center [710, 109] width 105 height 25
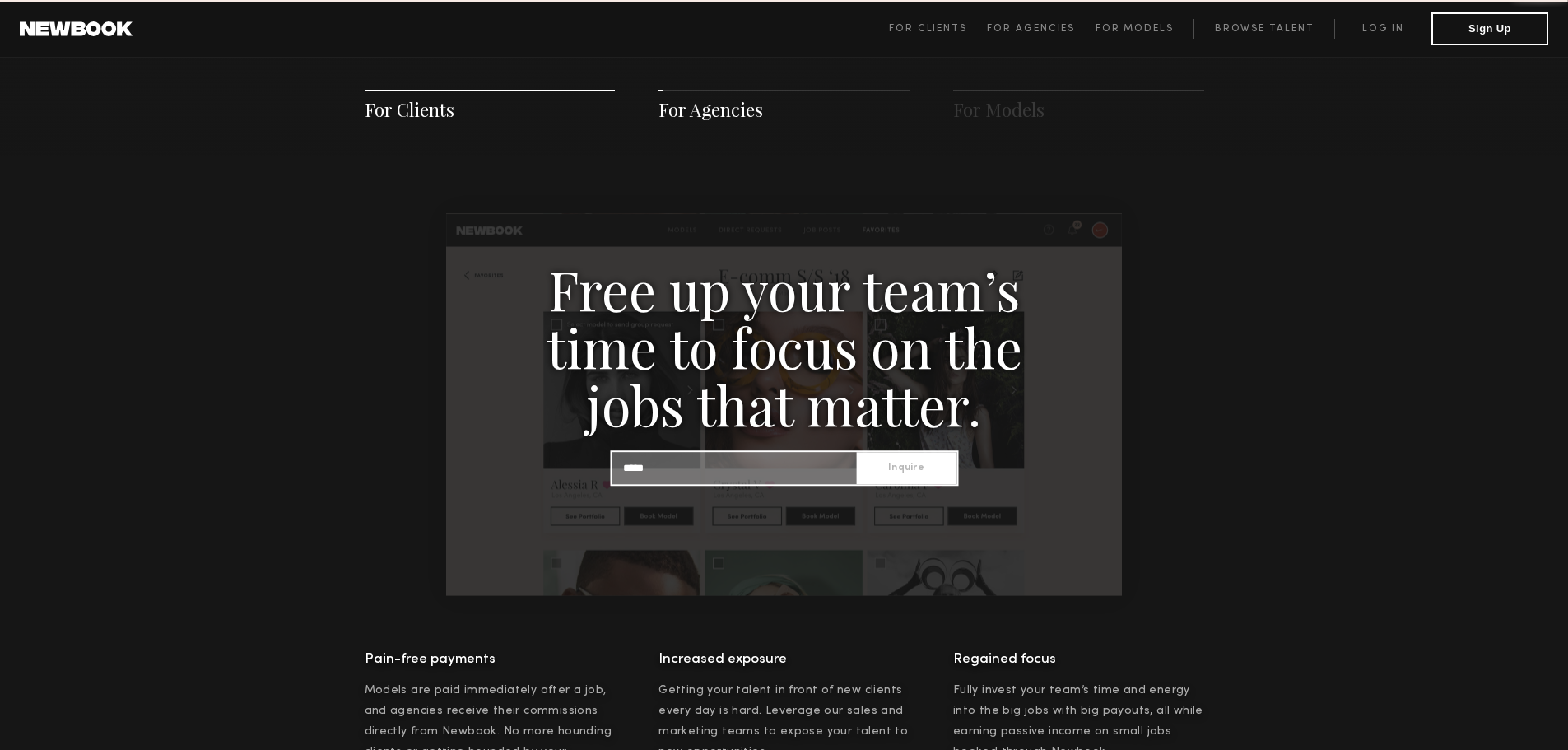
scroll to position [1586, 0]
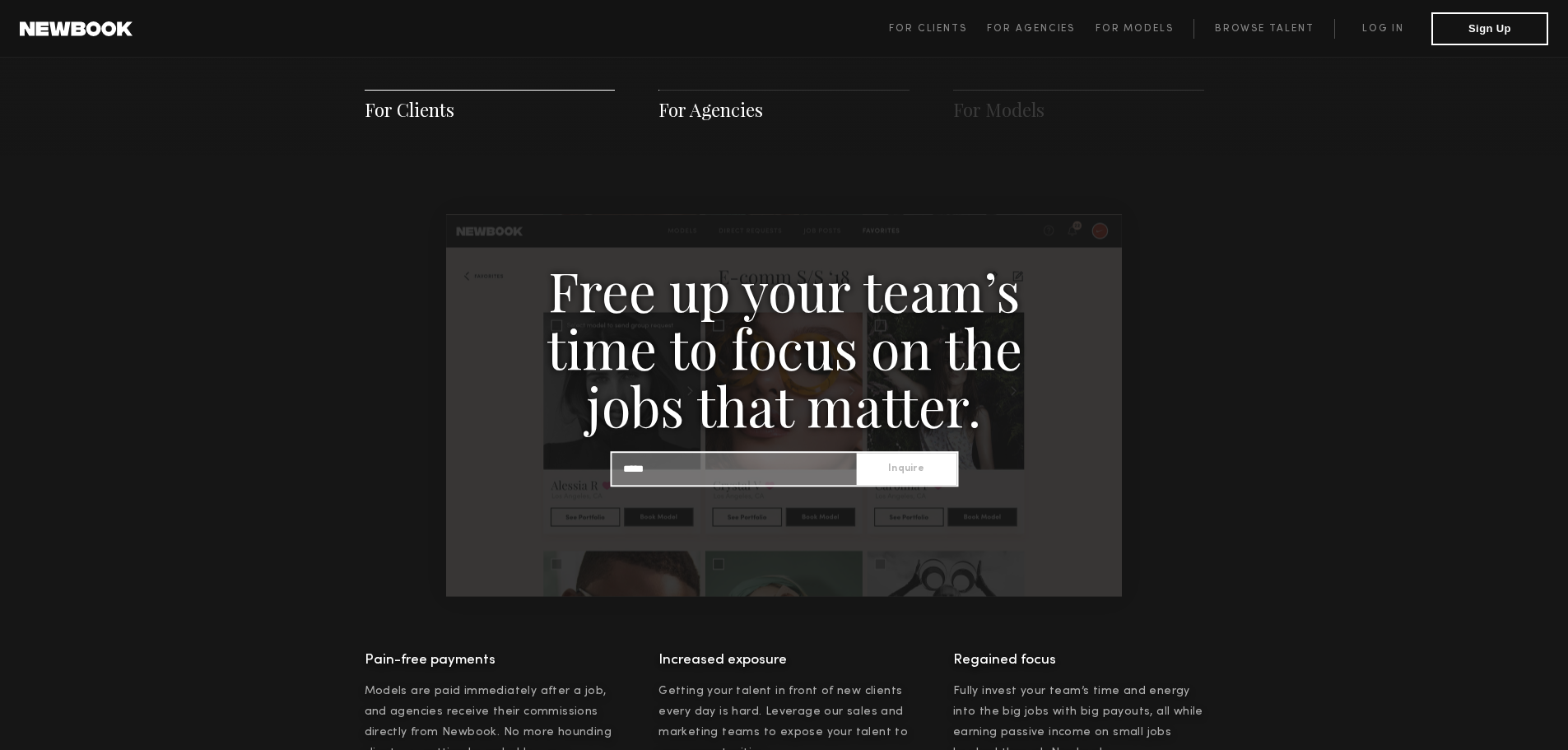
click at [730, 113] on span "For Agencies" at bounding box center [710, 109] width 105 height 25
